Goal: Task Accomplishment & Management: Manage account settings

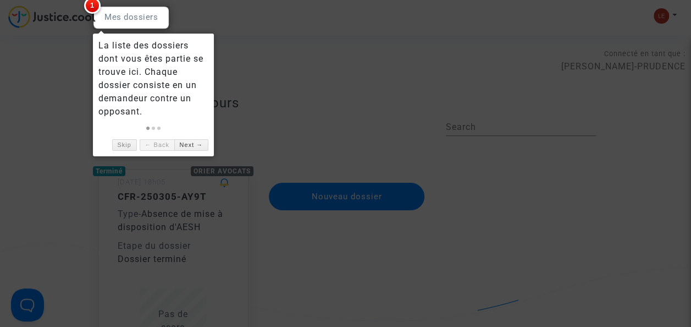
click at [191, 144] on link "Next →" at bounding box center [191, 145] width 34 height 12
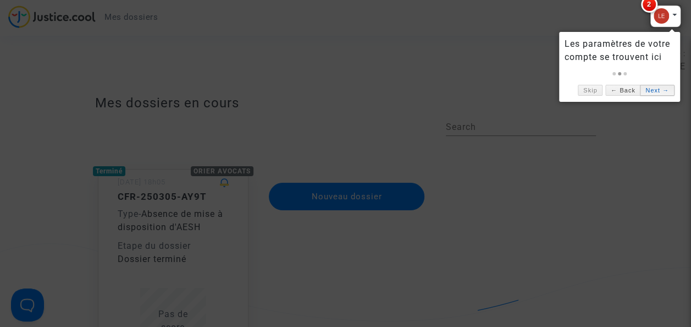
click at [662, 88] on link "Next →" at bounding box center [657, 91] width 34 height 12
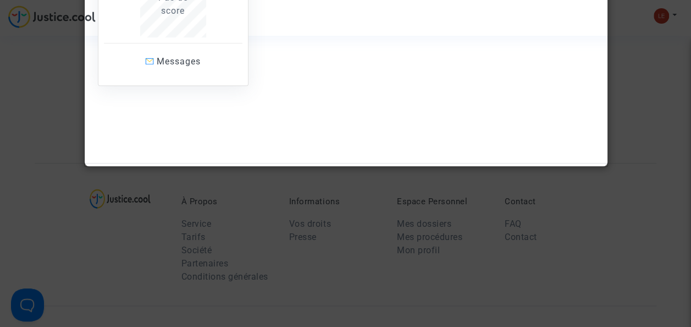
scroll to position [320, 0]
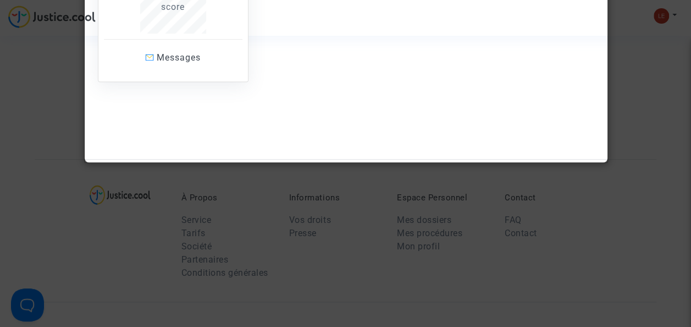
click at [430, 270] on div at bounding box center [345, 163] width 691 height 327
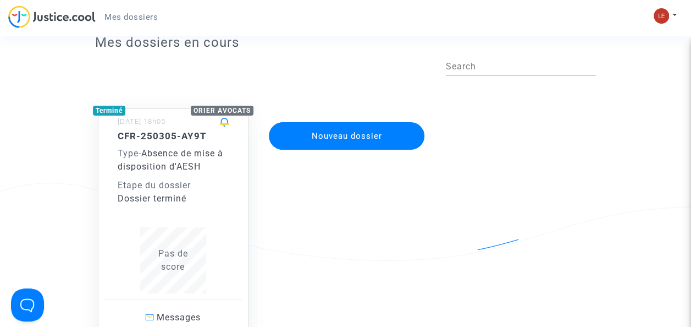
scroll to position [0, 0]
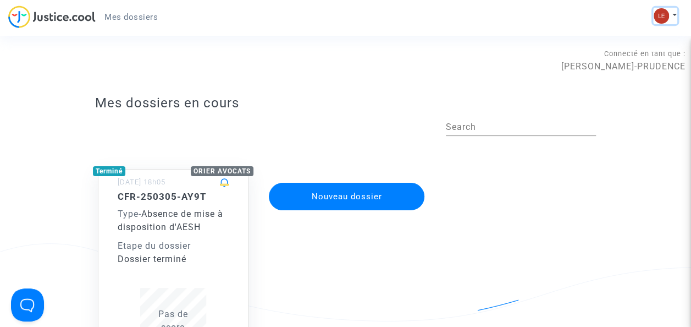
click at [672, 15] on button at bounding box center [665, 16] width 24 height 16
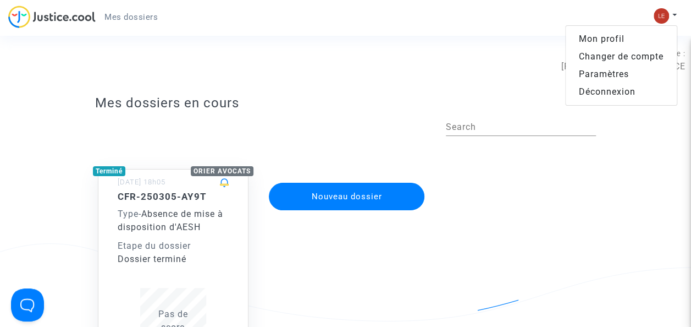
click at [619, 56] on link "Changer de compte" at bounding box center [621, 57] width 111 height 18
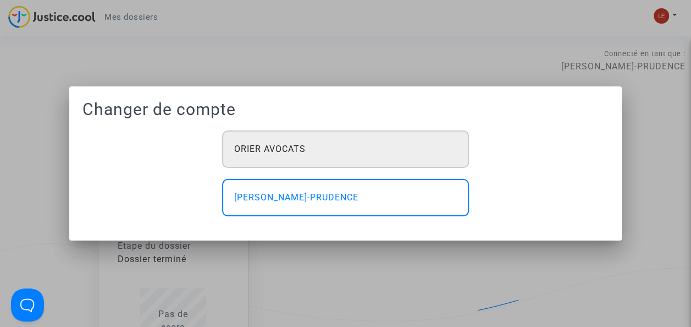
click at [358, 159] on div "ORIER AVOCATS" at bounding box center [345, 148] width 247 height 37
